Goal: Information Seeking & Learning: Learn about a topic

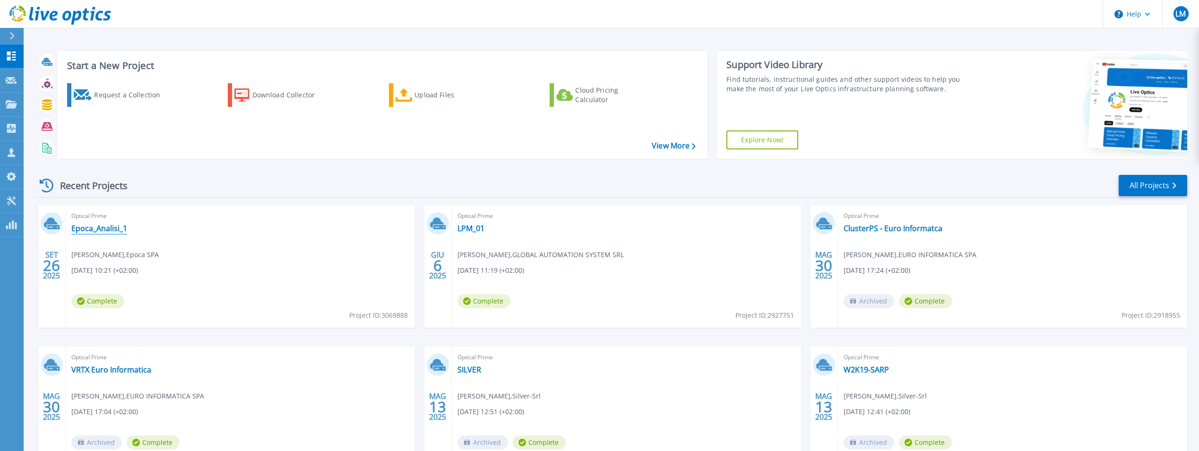
click at [96, 232] on link "Epoca_Analisi_1" at bounding box center [99, 228] width 56 height 9
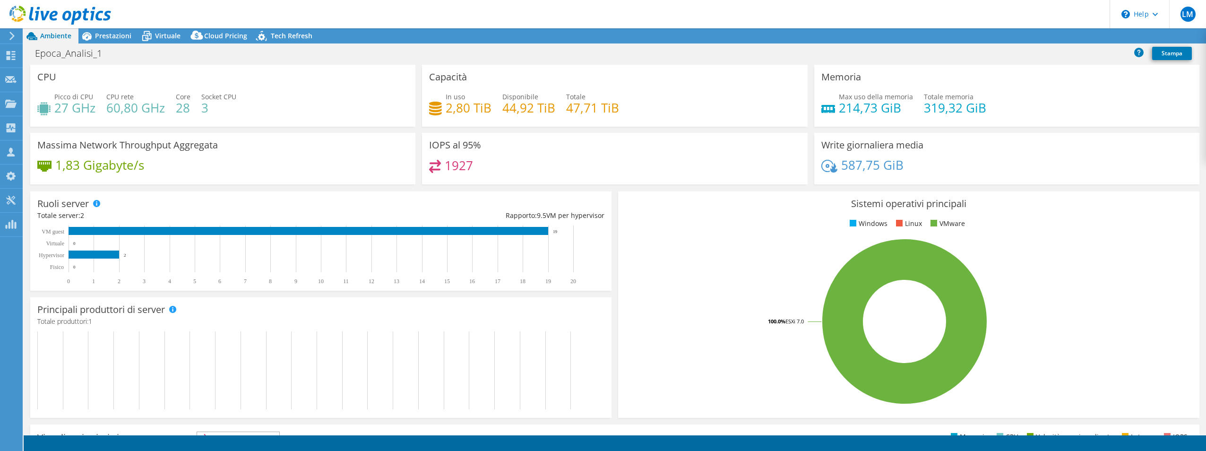
select select "EUFrankfurt"
select select "EUR"
click at [1100, 145] on div "Write giornaliera media 587,75 GiB" at bounding box center [1006, 159] width 385 height 52
click at [108, 35] on span "Prestazioni" at bounding box center [113, 35] width 36 height 9
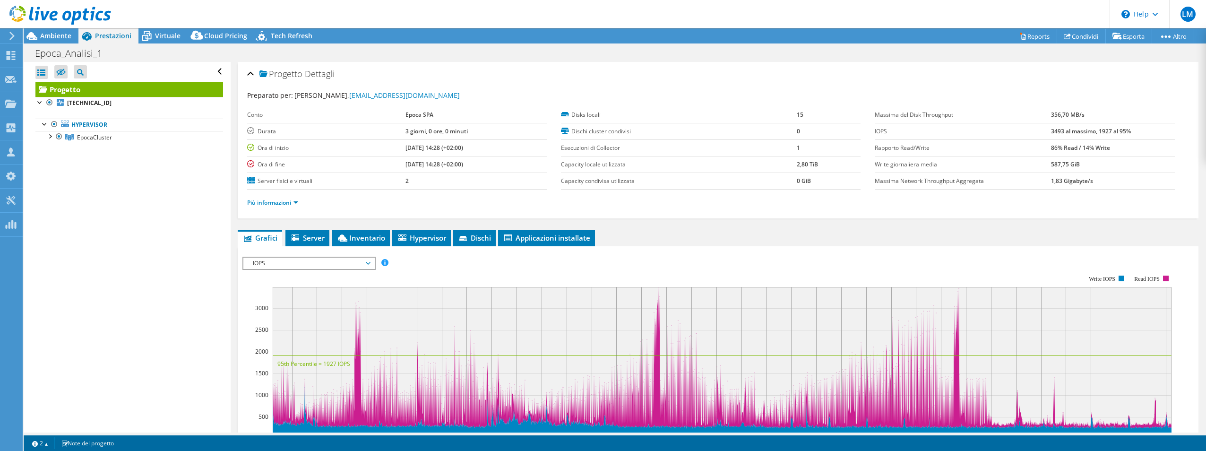
click at [343, 267] on span "IOPS" at bounding box center [308, 263] width 121 height 11
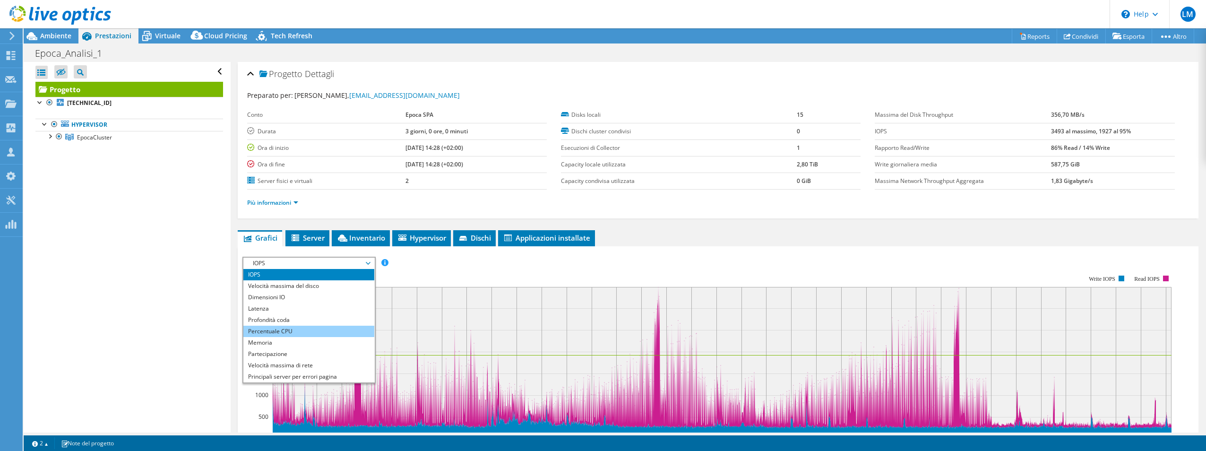
click at [317, 329] on li "Percentuale CPU" at bounding box center [308, 331] width 131 height 11
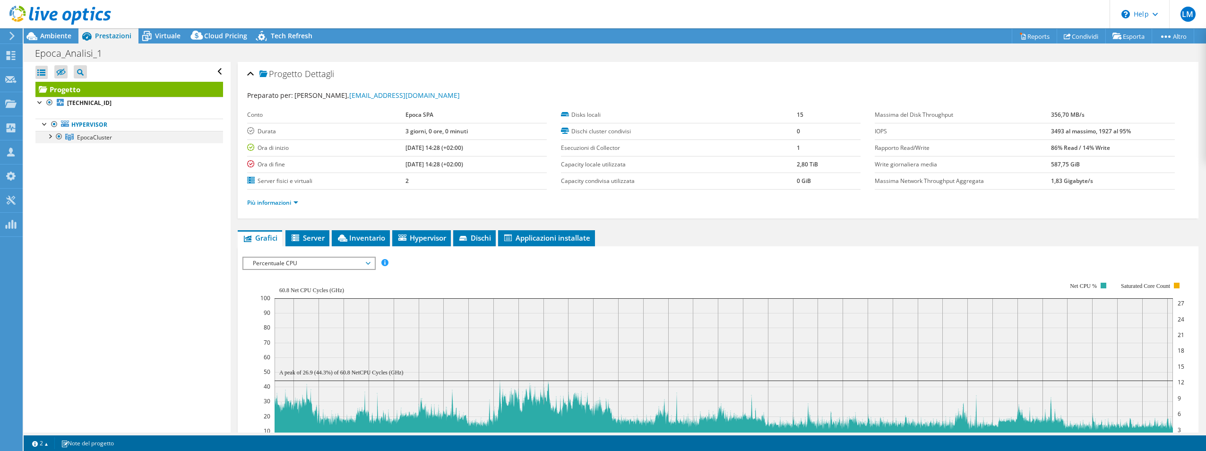
click at [50, 136] on div at bounding box center [49, 135] width 9 height 9
click at [50, 33] on span "Ambiente" at bounding box center [55, 35] width 31 height 9
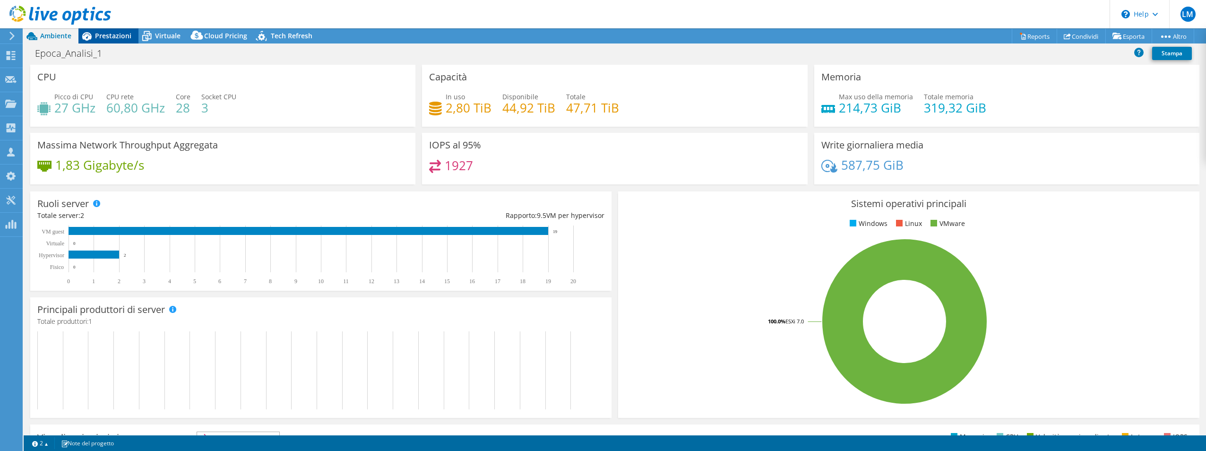
click at [100, 37] on span "Prestazioni" at bounding box center [113, 35] width 36 height 9
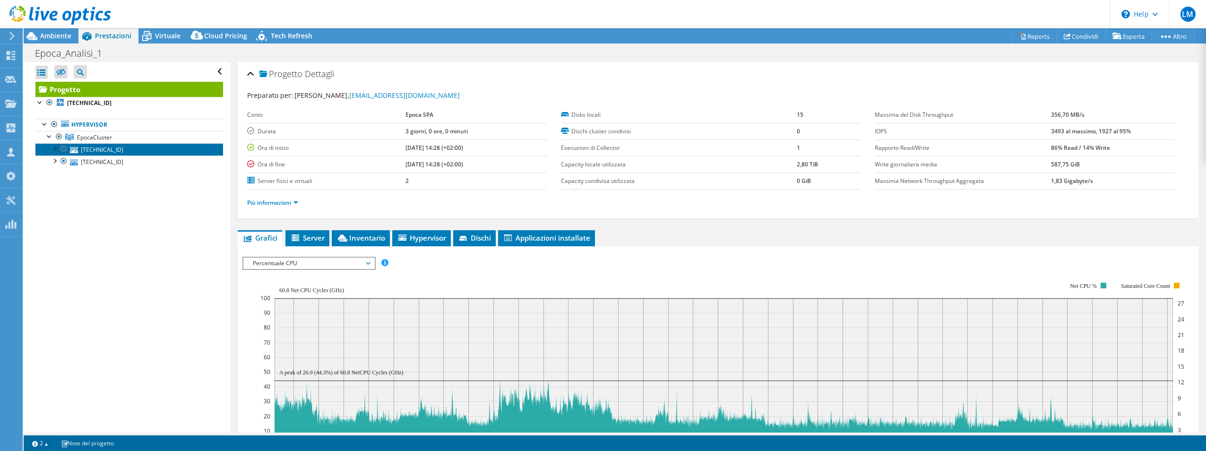
click at [102, 150] on link "[TECHNICAL_ID]" at bounding box center [129, 149] width 188 height 12
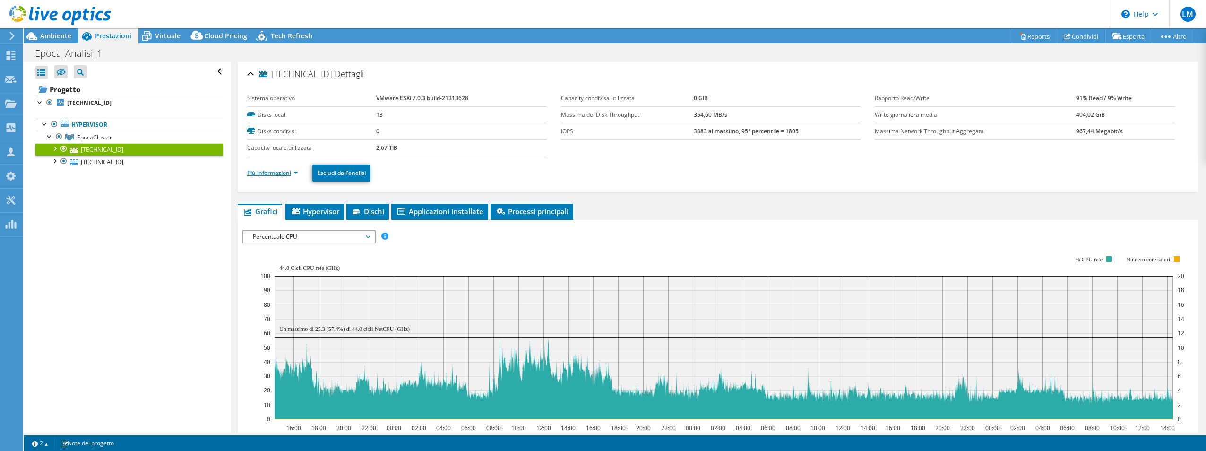
click at [296, 172] on link "Più informazioni" at bounding box center [272, 173] width 51 height 8
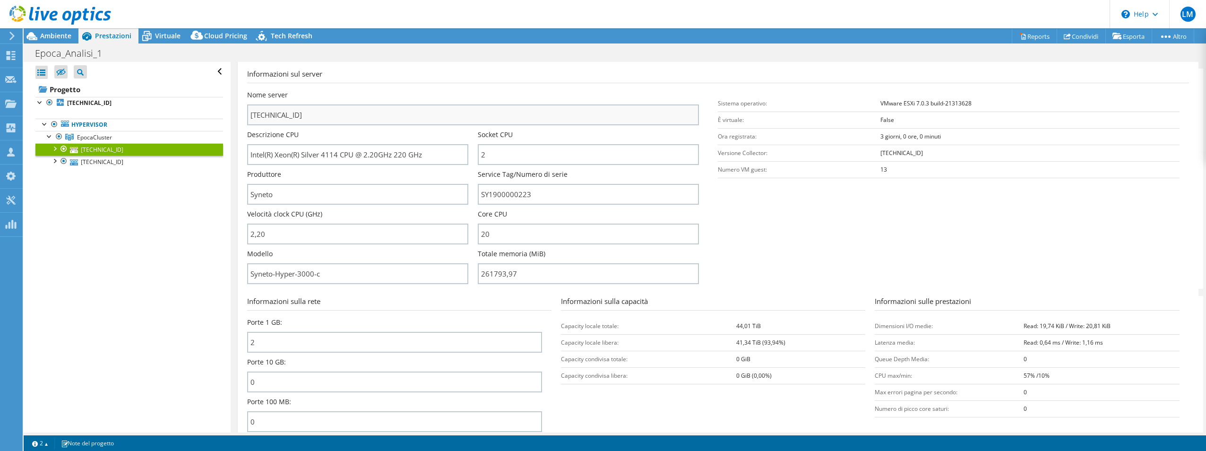
scroll to position [142, 0]
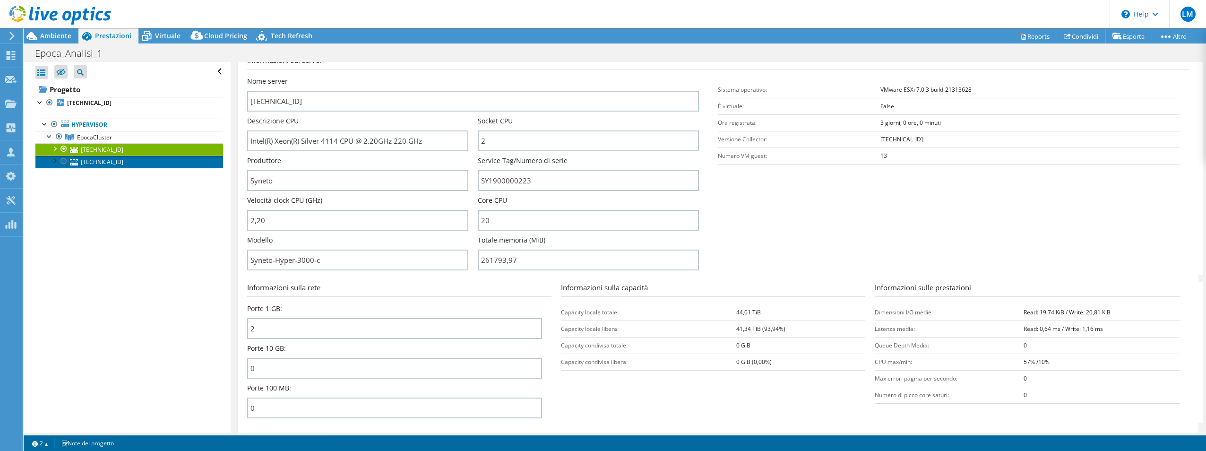
click at [106, 161] on link "[TECHNICAL_ID]" at bounding box center [129, 162] width 188 height 12
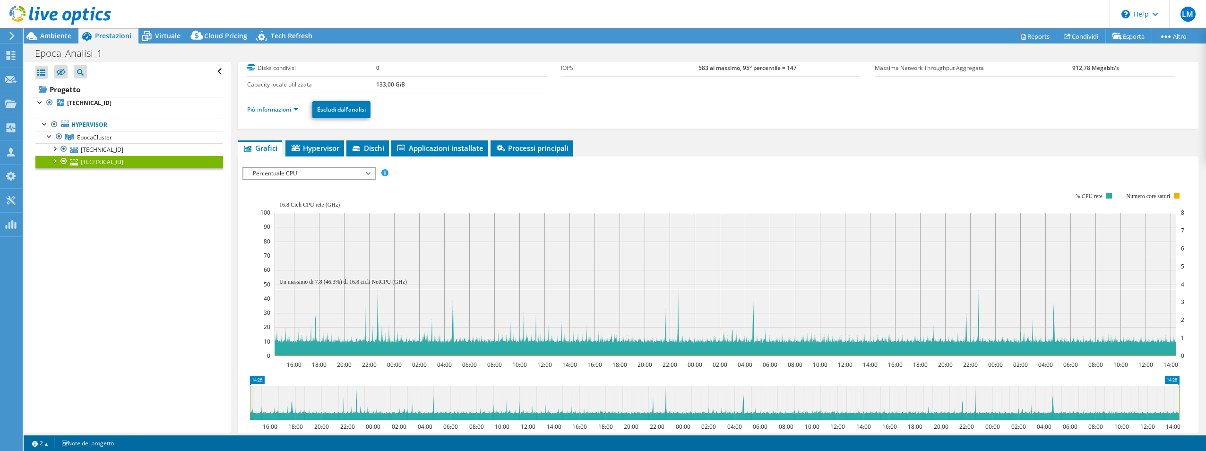
scroll to position [0, 0]
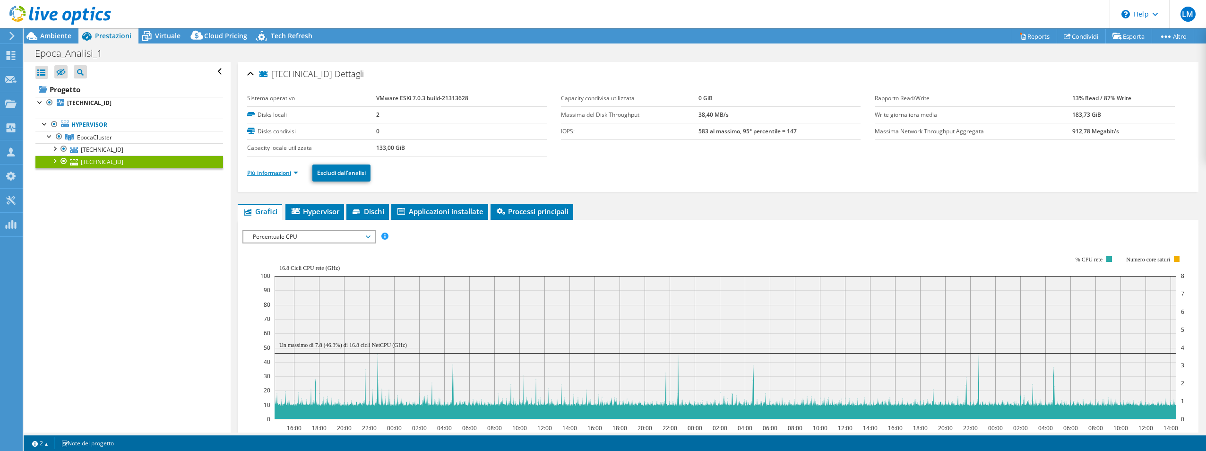
click at [296, 171] on link "Più informazioni" at bounding box center [272, 173] width 51 height 8
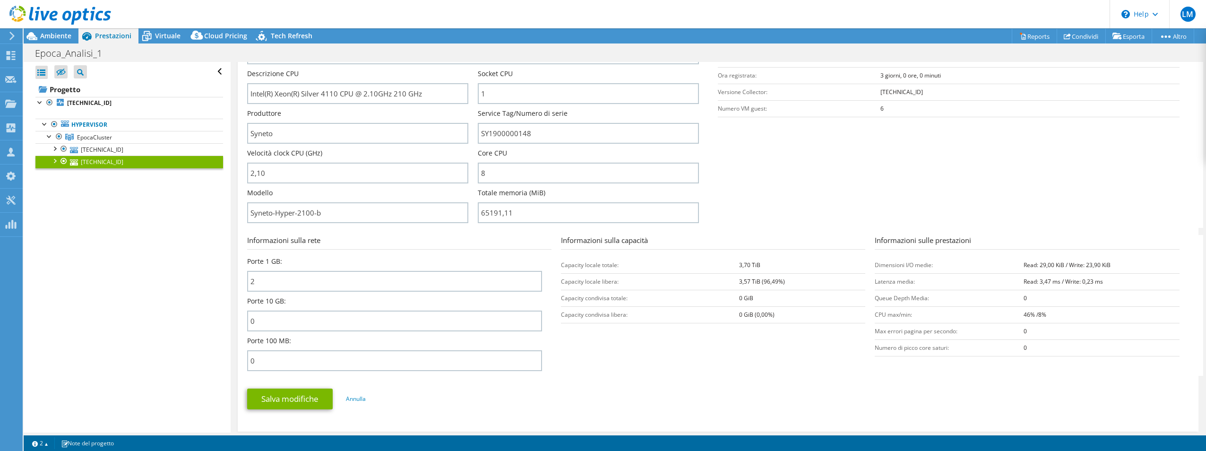
scroll to position [142, 0]
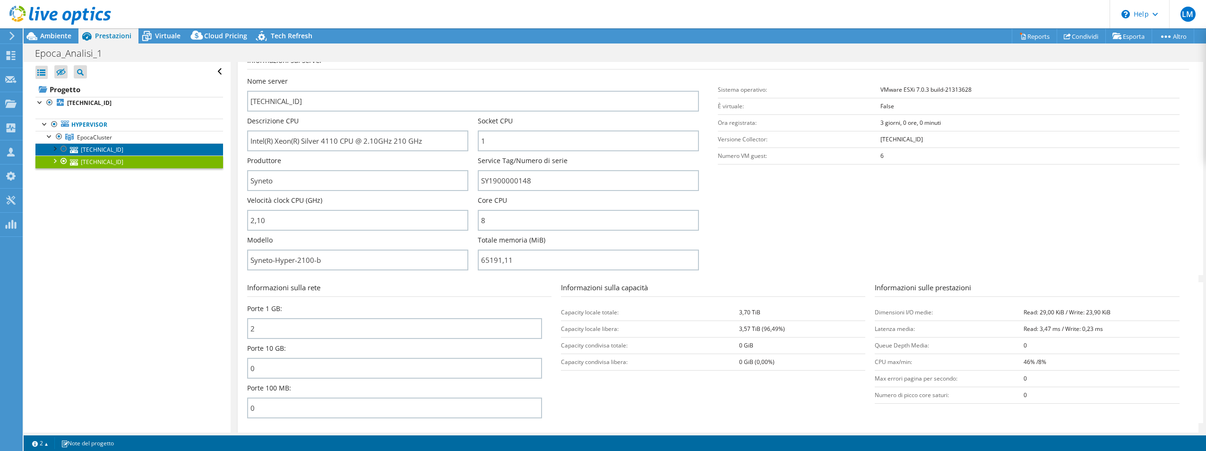
click at [114, 153] on link "[TECHNICAL_ID]" at bounding box center [129, 149] width 188 height 12
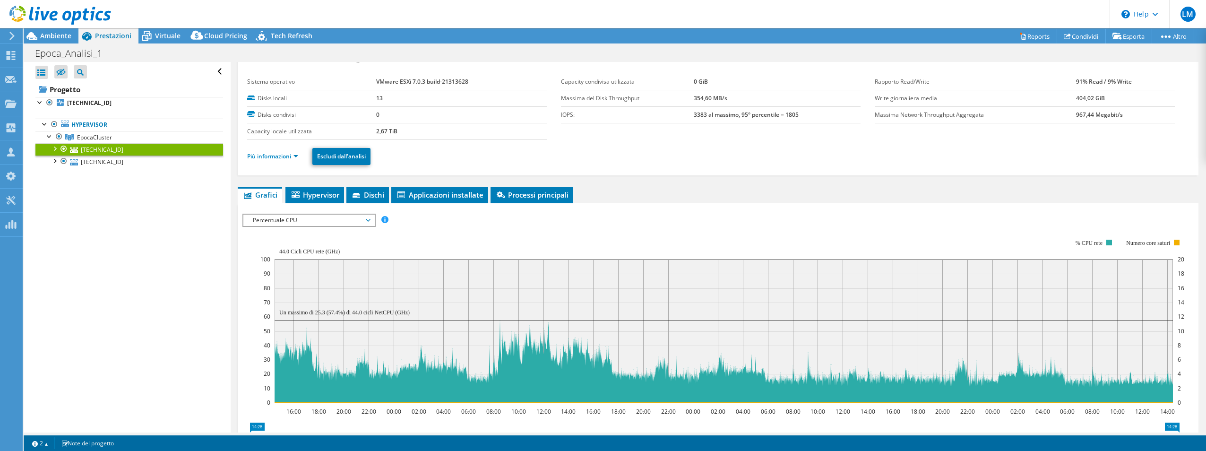
scroll to position [0, 0]
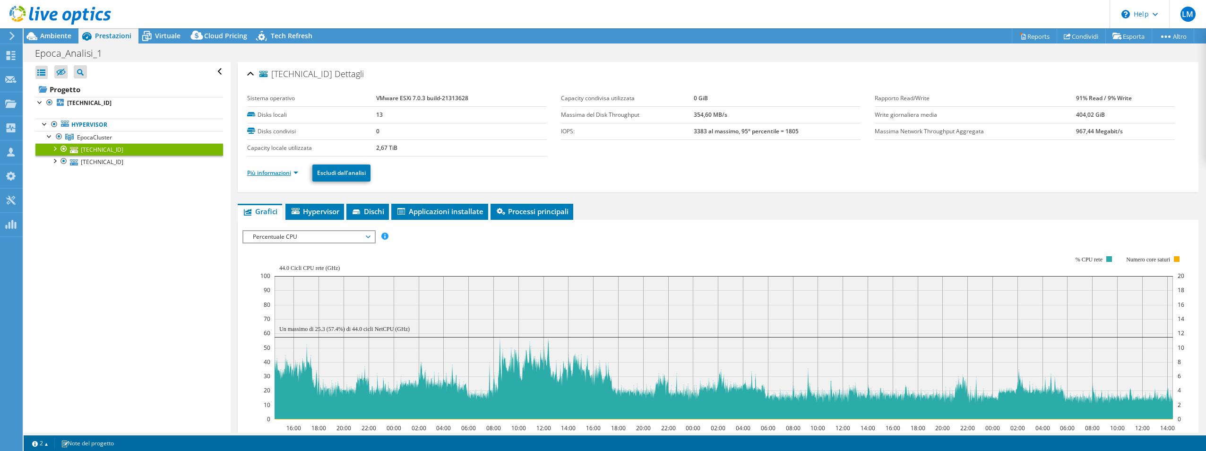
click at [295, 170] on link "Più informazioni" at bounding box center [272, 173] width 51 height 8
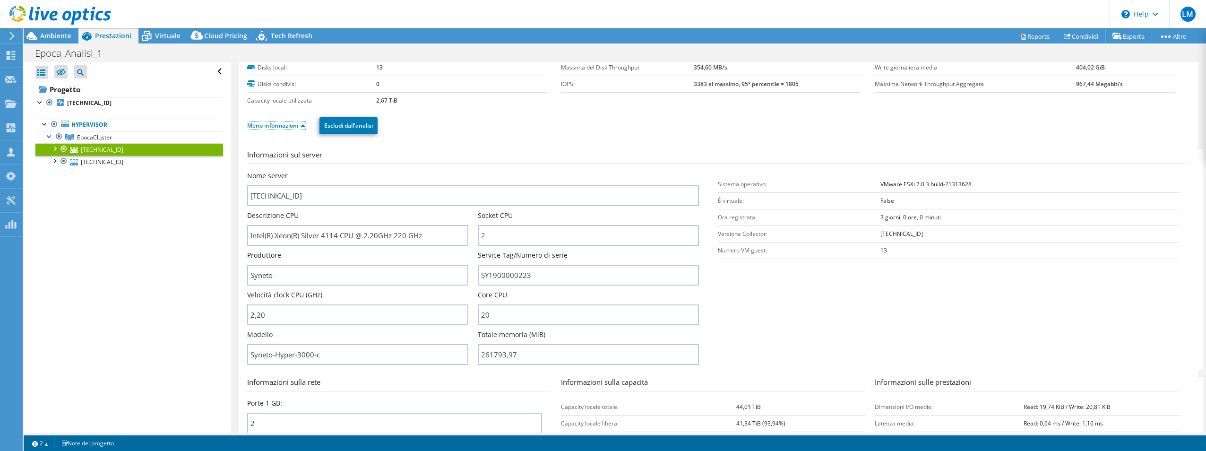
scroll to position [95, 0]
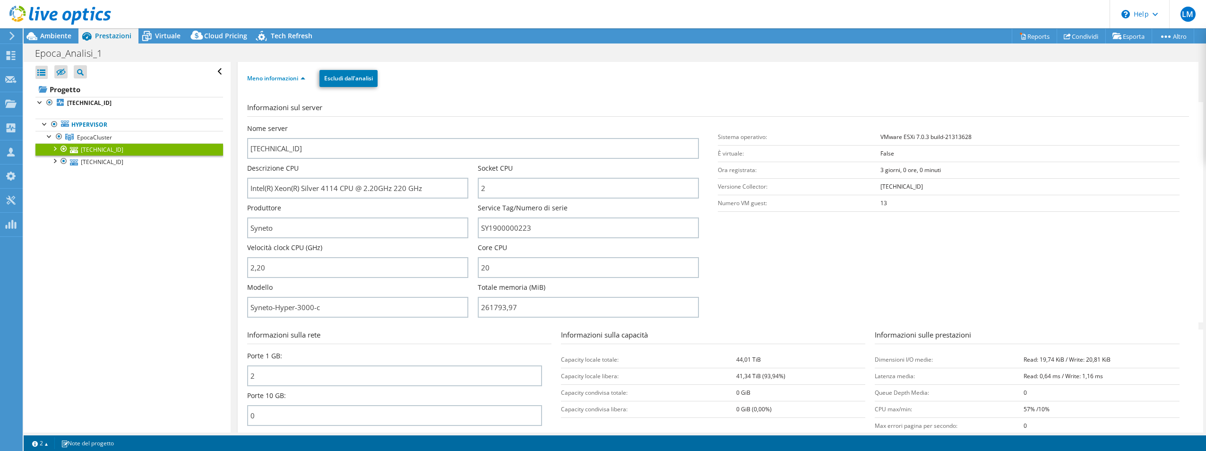
click at [1006, 269] on section "Informazioni sul server Nome server [TECHNICAL_ID] Descrizione CPU Intel(R) Xeo…" at bounding box center [720, 212] width 947 height 220
click at [61, 35] on span "Ambiente" at bounding box center [55, 35] width 31 height 9
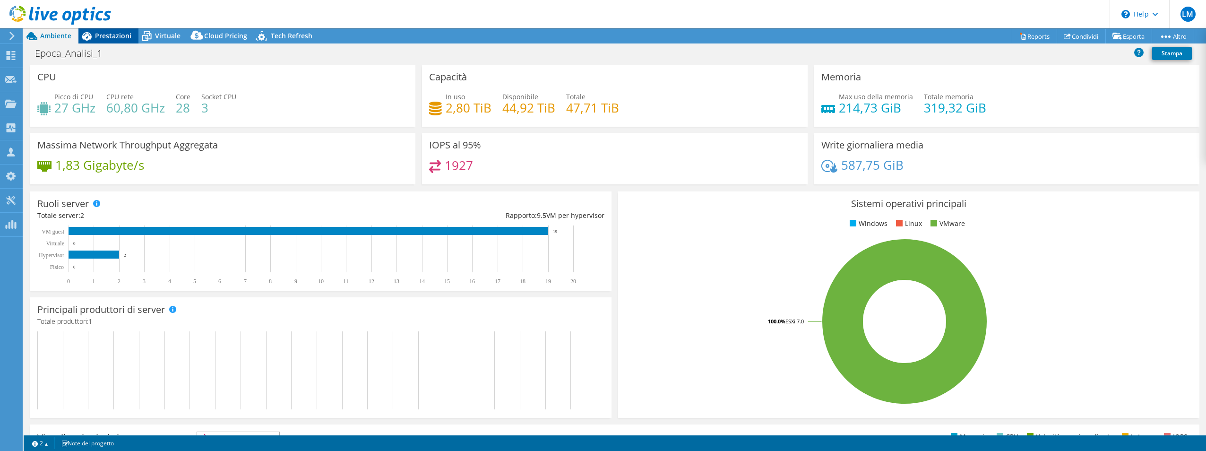
click at [117, 33] on span "Prestazioni" at bounding box center [113, 35] width 36 height 9
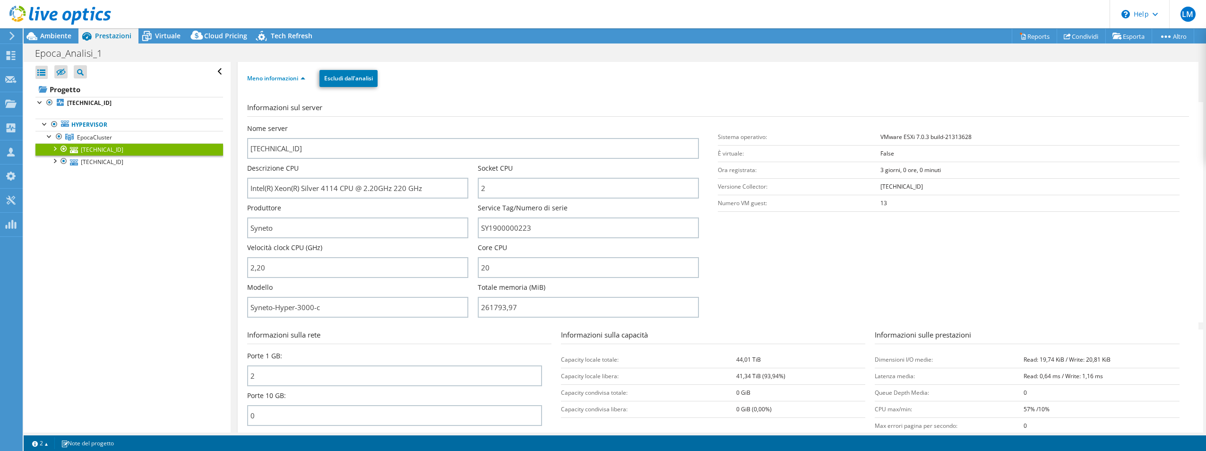
click at [56, 148] on div at bounding box center [54, 147] width 9 height 9
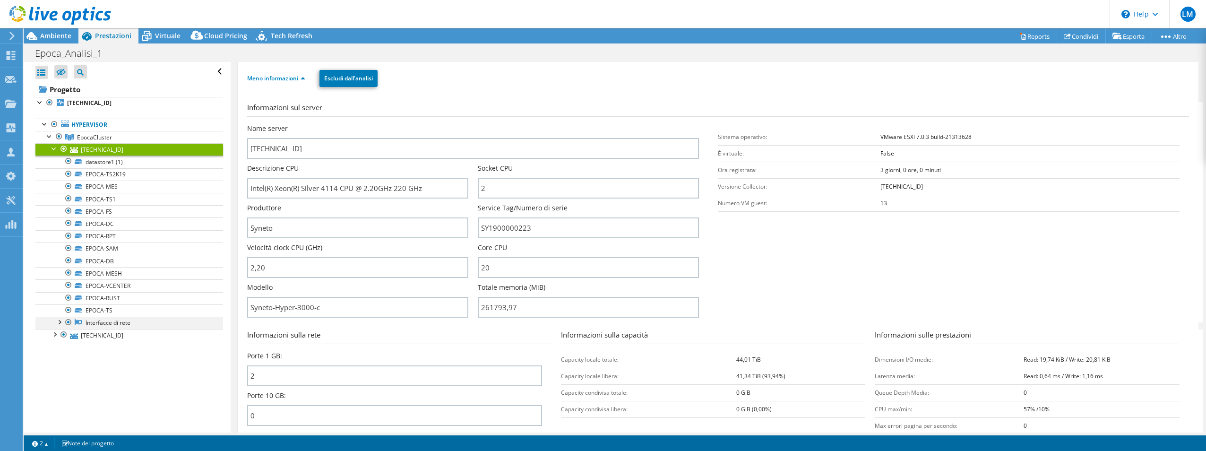
click at [61, 320] on div at bounding box center [58, 321] width 9 height 9
click at [105, 338] on link "vmnic0" at bounding box center [129, 335] width 188 height 12
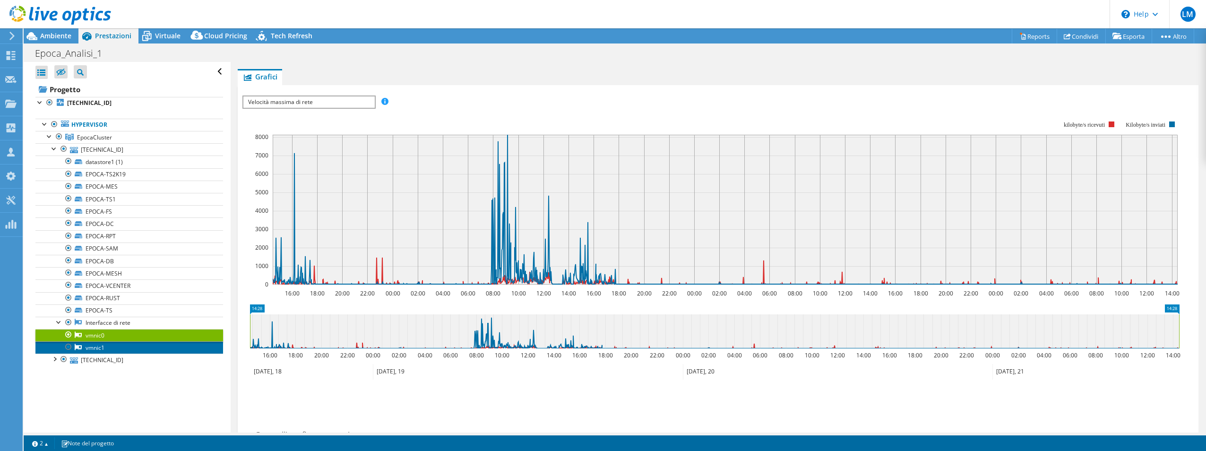
click at [113, 345] on link "vmnic1" at bounding box center [129, 347] width 188 height 12
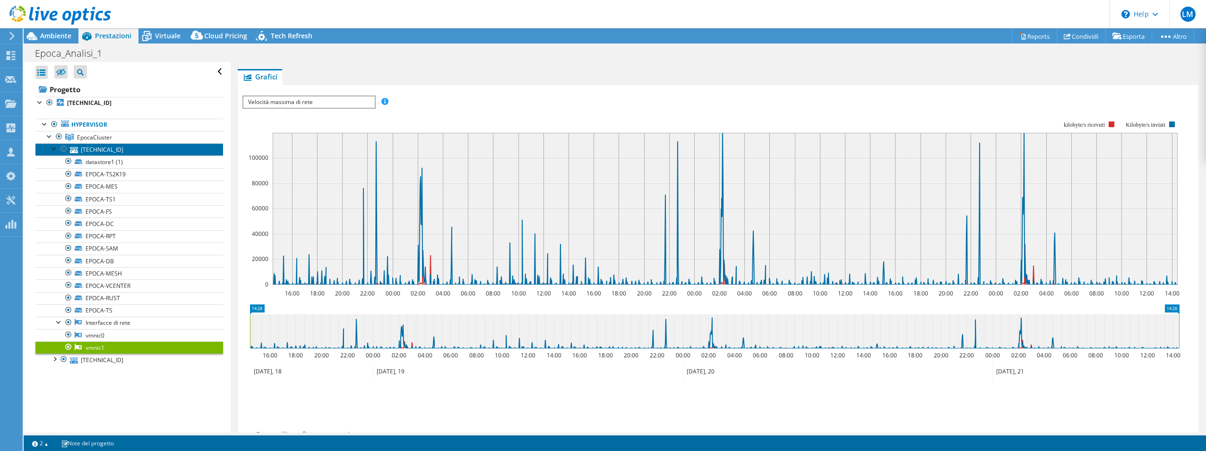
click at [100, 147] on link "[TECHNICAL_ID]" at bounding box center [129, 149] width 188 height 12
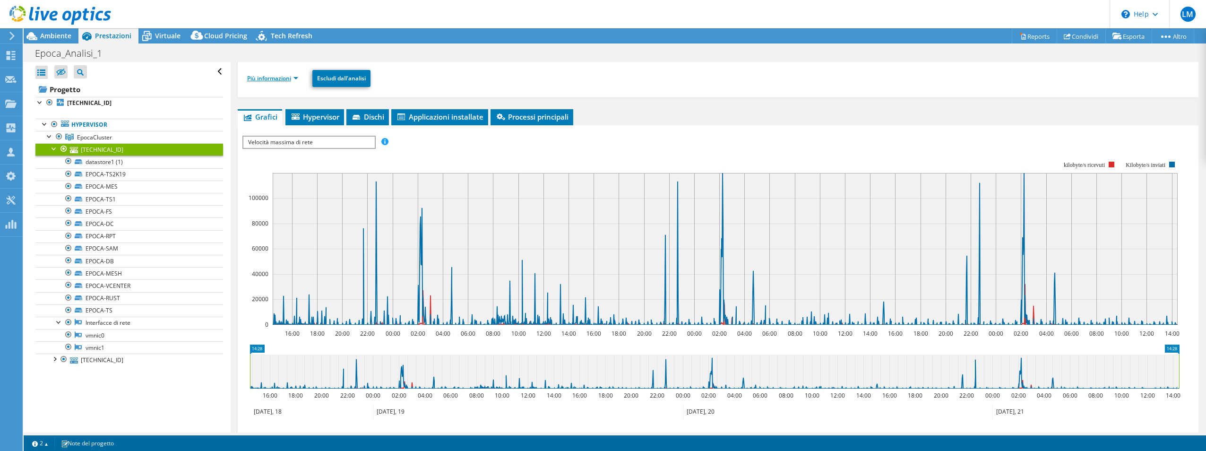
click at [295, 77] on link "Più informazioni" at bounding box center [272, 78] width 51 height 8
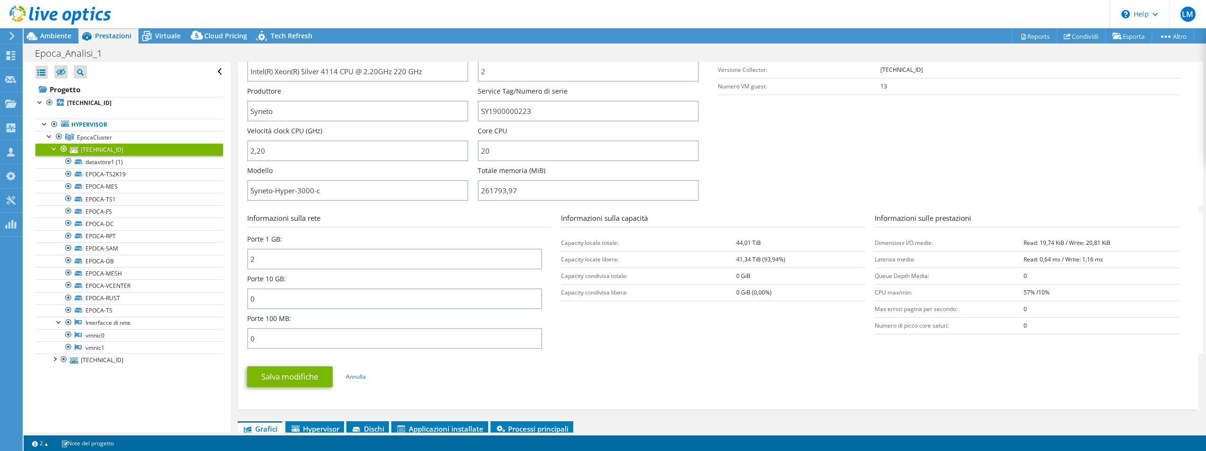
scroll to position [236, 0]
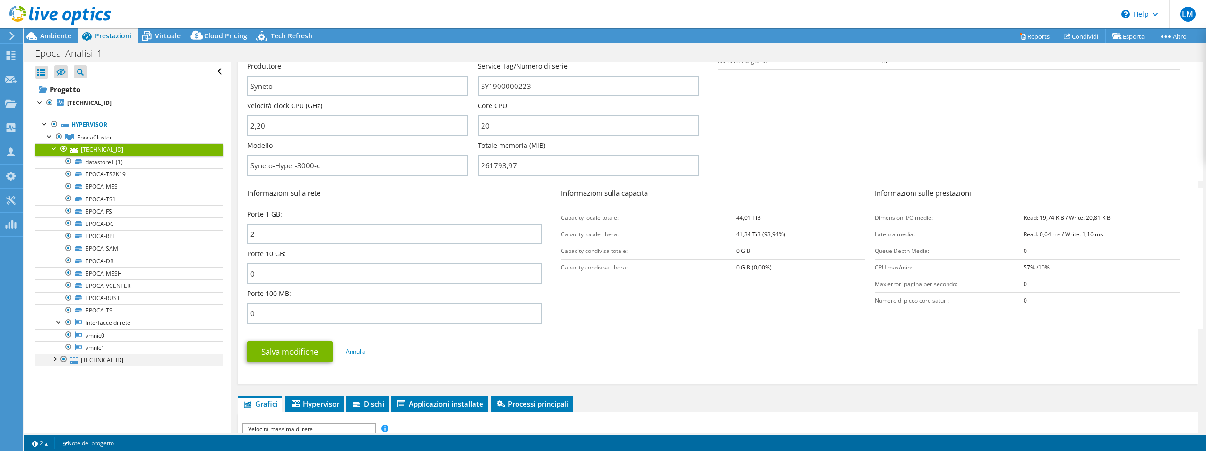
click at [54, 359] on div at bounding box center [54, 358] width 9 height 9
click at [61, 395] on div at bounding box center [58, 395] width 9 height 9
click at [63, 36] on span "Ambiente" at bounding box center [55, 35] width 31 height 9
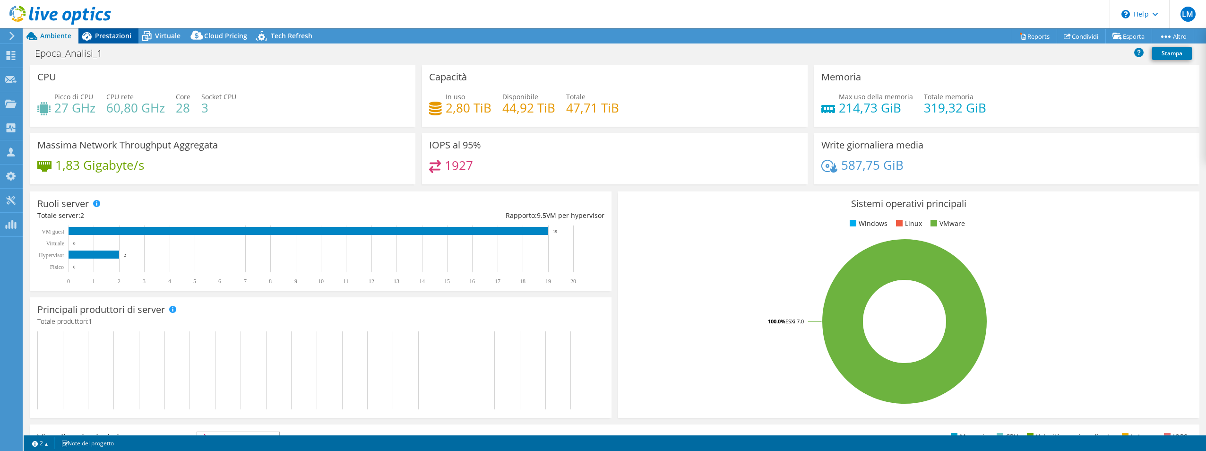
click at [111, 35] on span "Prestazioni" at bounding box center [113, 35] width 36 height 9
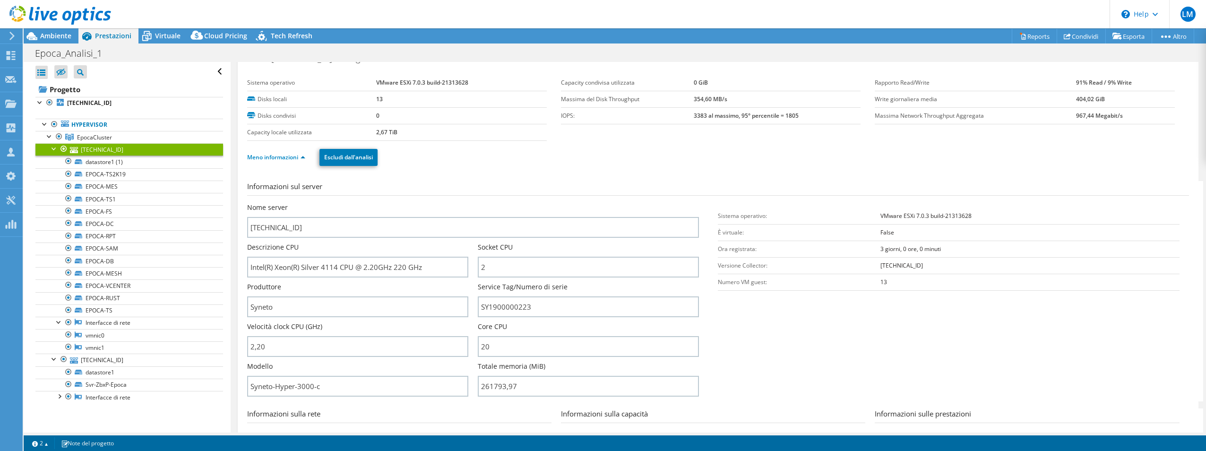
scroll to position [0, 0]
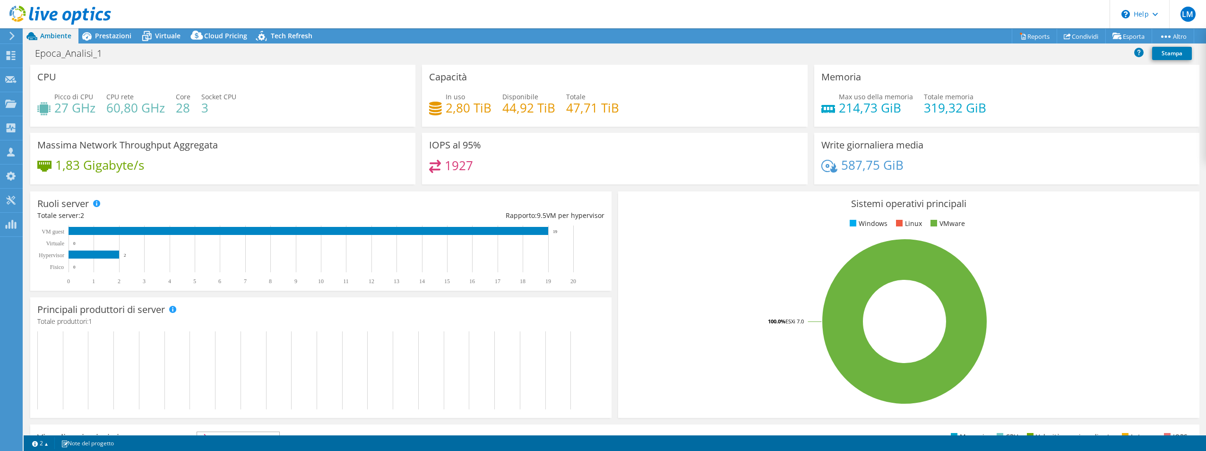
select select "EUFrankfurt"
select select "EUR"
